Goal: Find specific page/section: Find specific page/section

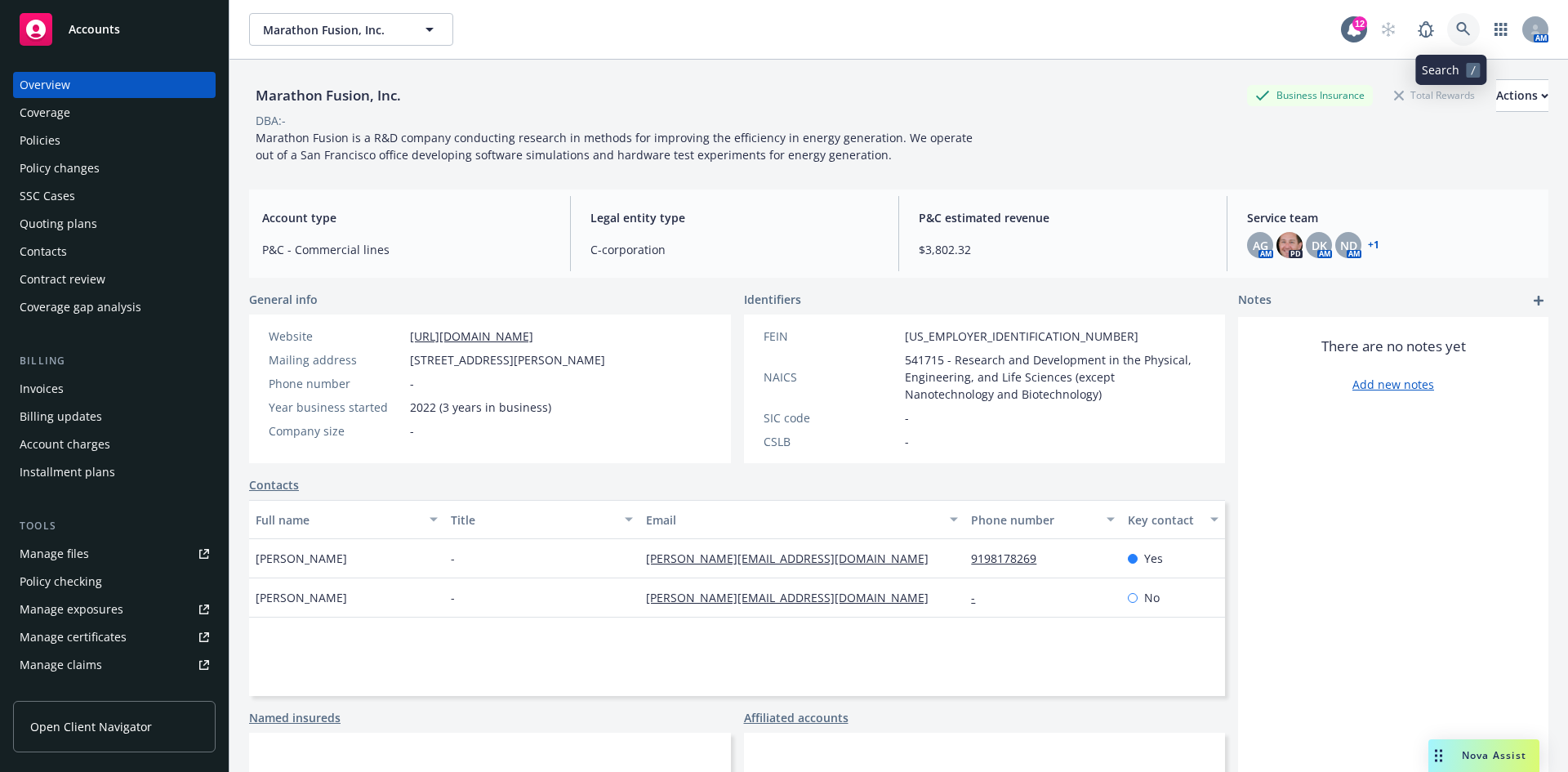
click at [1448, 22] on link at bounding box center [1464, 30] width 32 height 32
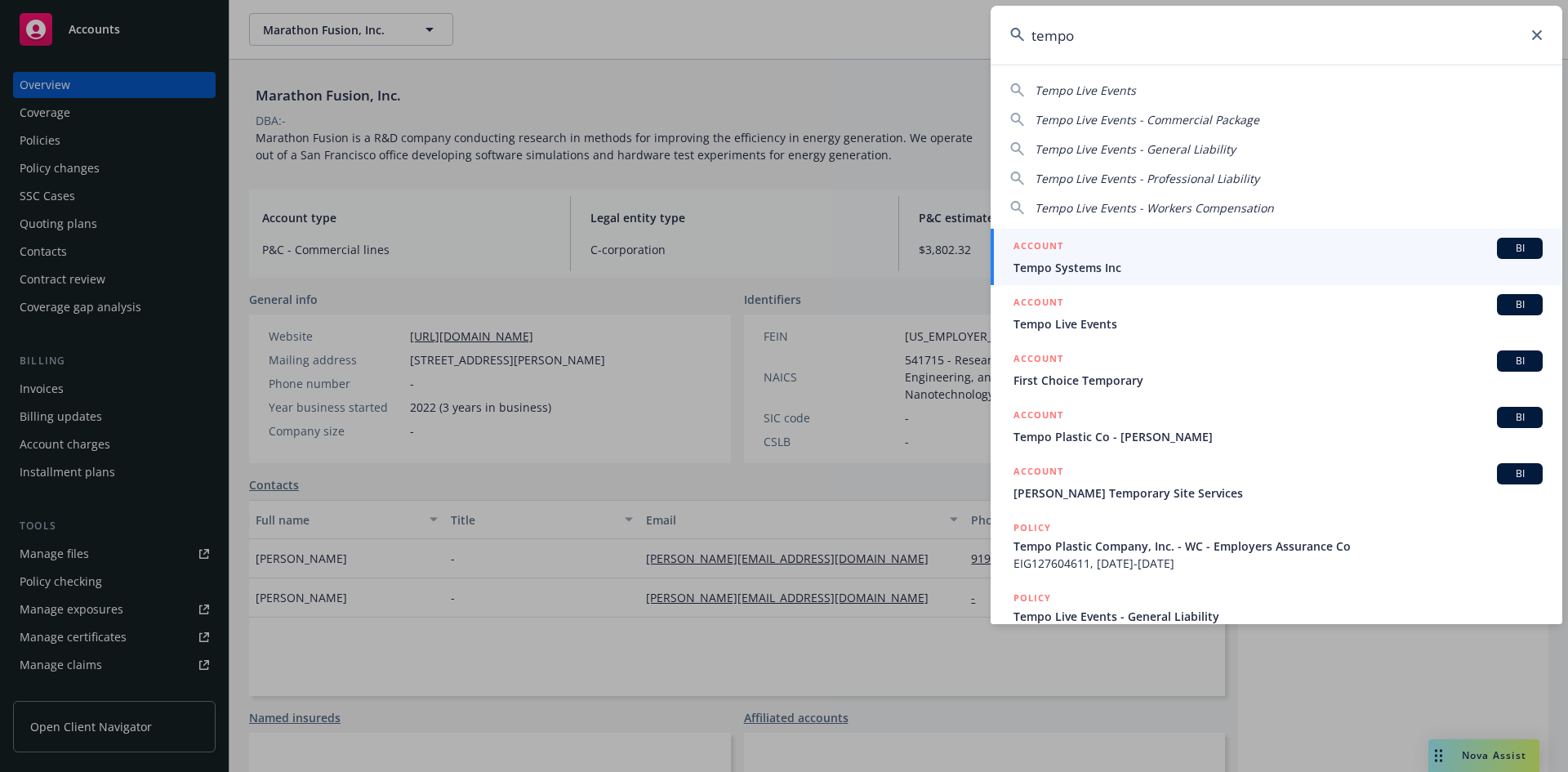
type input "tempo"
click at [1153, 282] on link "ACCOUNT BI Tempo Systems Inc" at bounding box center [1276, 256] width 572 height 56
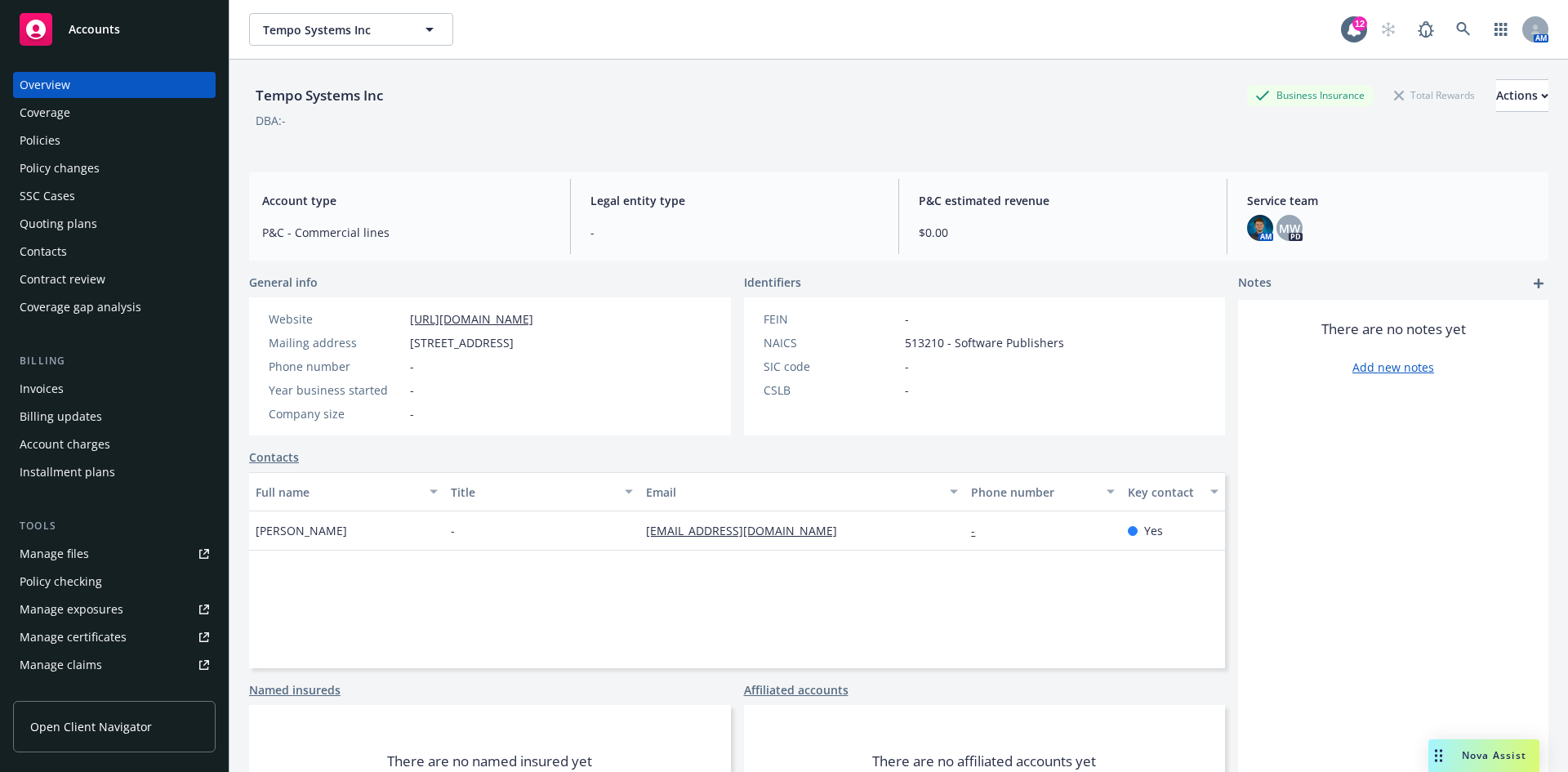
click at [1479, 236] on div "AM MW PD" at bounding box center [1391, 227] width 288 height 26
